Goal: Task Accomplishment & Management: Use online tool/utility

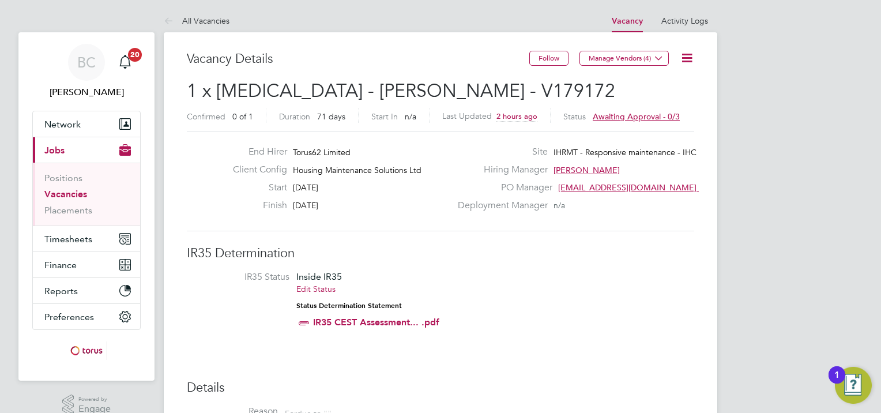
click at [688, 59] on icon at bounding box center [687, 58] width 14 height 14
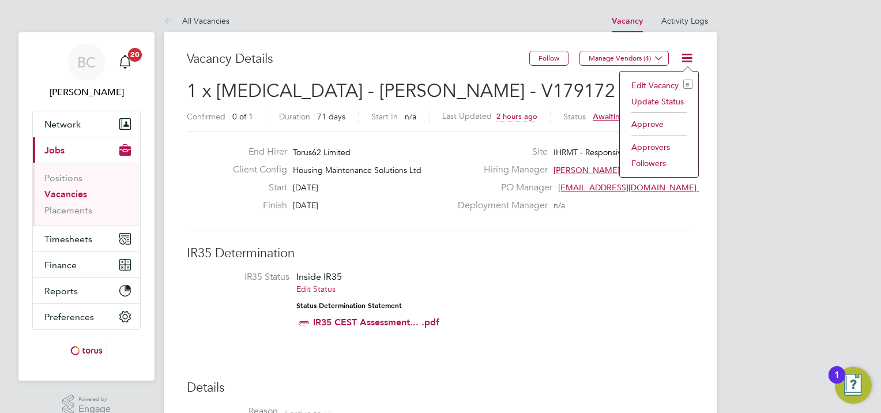
click at [648, 121] on li "Approve" at bounding box center [658, 124] width 67 height 16
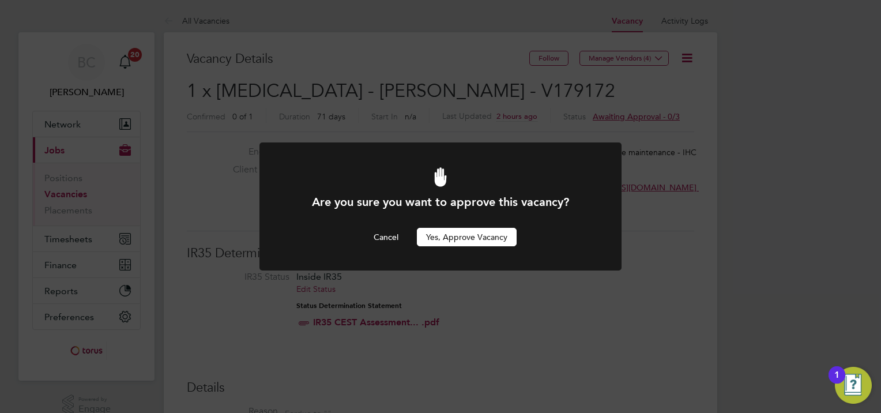
click at [484, 237] on button "Yes, Approve Vacancy" at bounding box center [467, 237] width 100 height 18
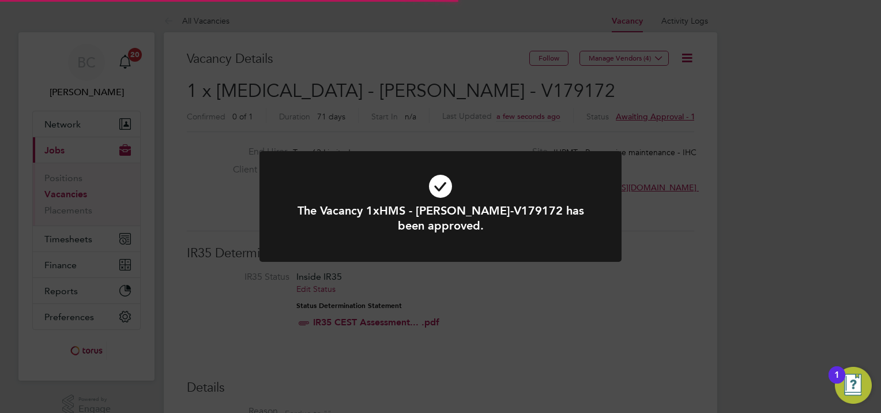
scroll to position [34, 81]
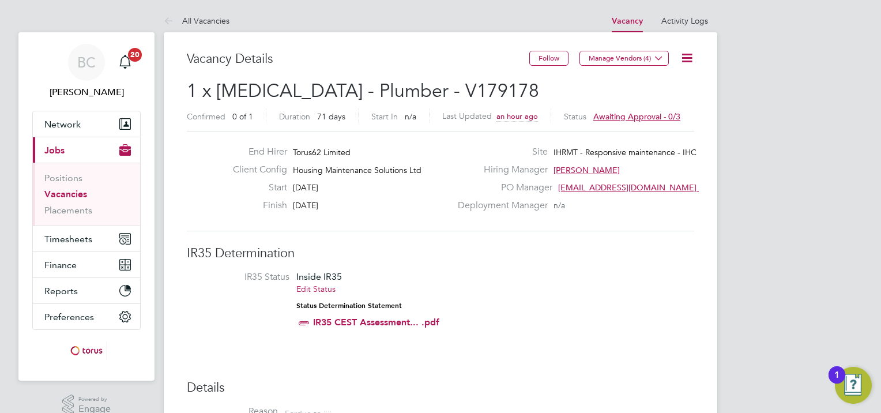
click at [691, 57] on icon at bounding box center [687, 58] width 14 height 14
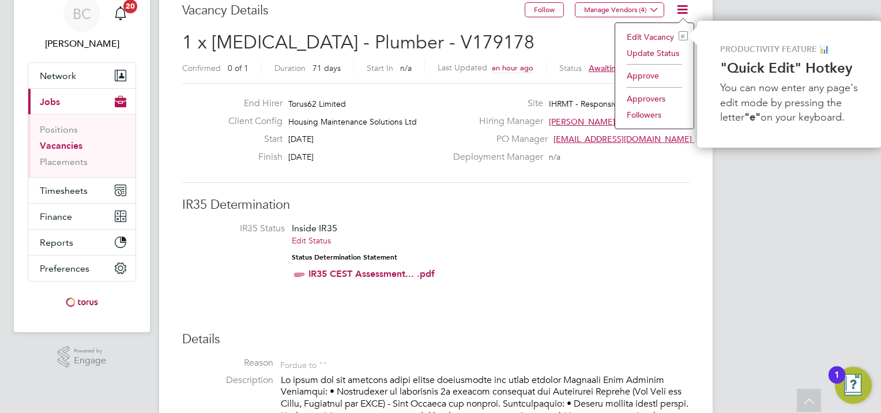
scroll to position [0, 5]
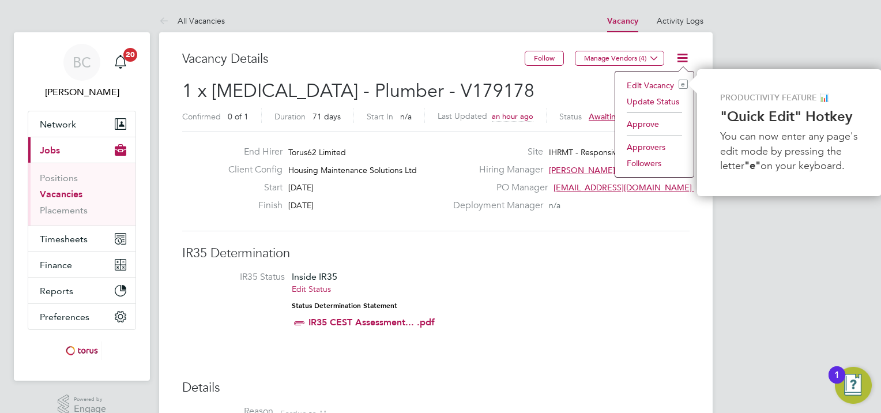
click at [640, 124] on li "Approve" at bounding box center [654, 124] width 67 height 16
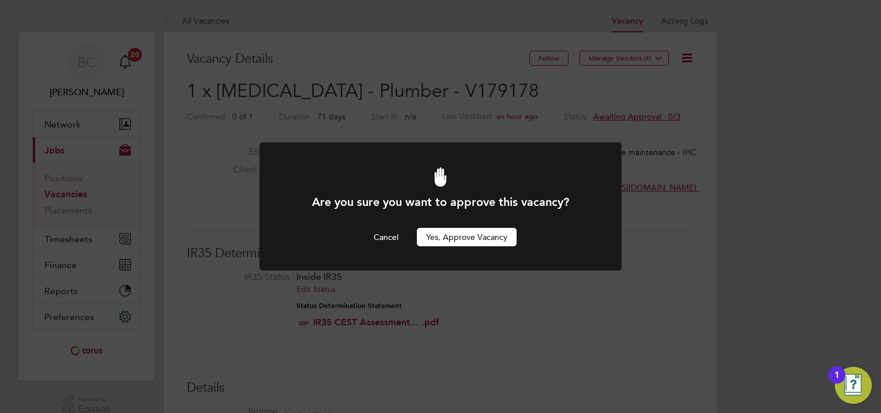
scroll to position [0, 0]
drag, startPoint x: 477, startPoint y: 229, endPoint x: 487, endPoint y: 229, distance: 9.8
click at [479, 229] on button "Yes, Approve Vacancy" at bounding box center [467, 237] width 100 height 18
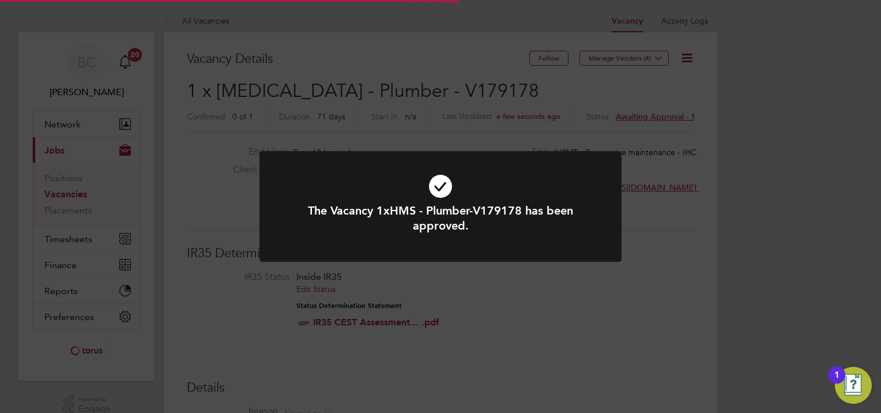
scroll to position [34, 81]
